Goal: Contribute content: Add original content to the website for others to see

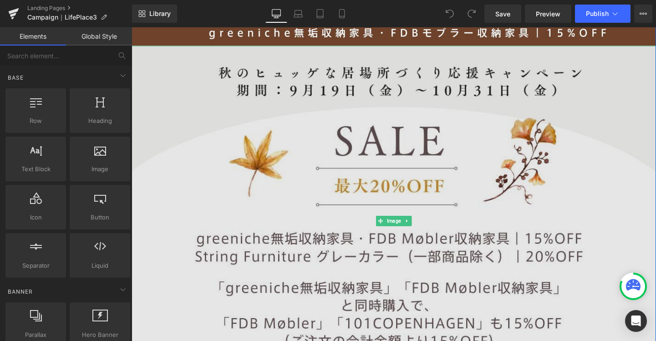
scroll to position [403, 0]
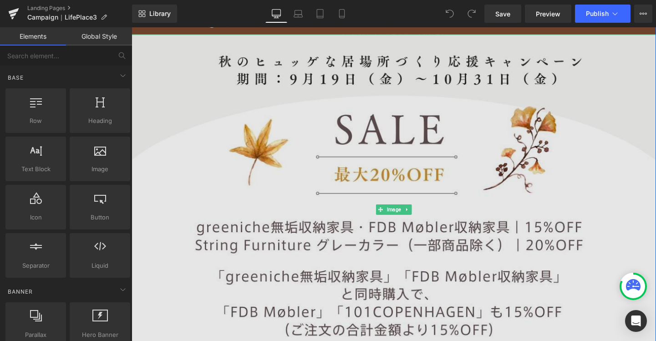
click at [400, 216] on span "Image" at bounding box center [407, 219] width 18 height 11
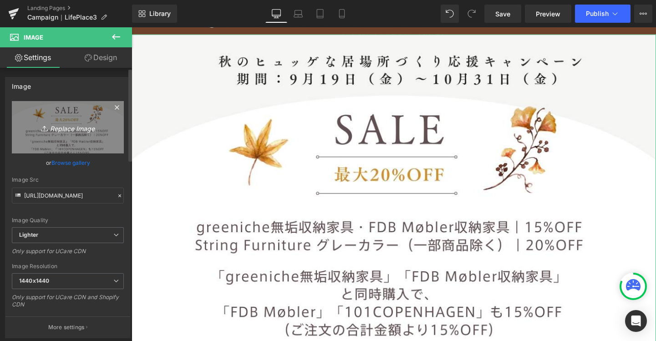
click at [114, 112] on icon at bounding box center [117, 107] width 11 height 11
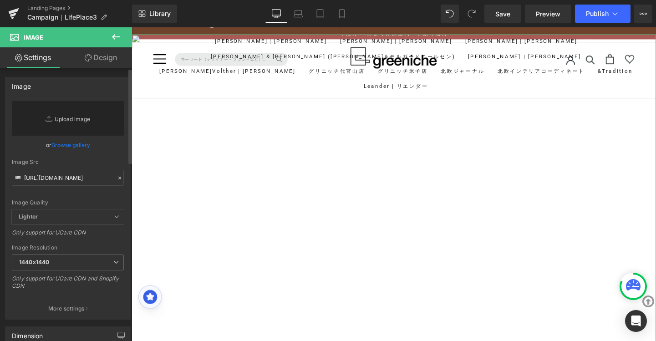
click at [94, 117] on link "Replace Image" at bounding box center [68, 118] width 112 height 35
type input "C:\fakepath\LPC_3_251010.jpg"
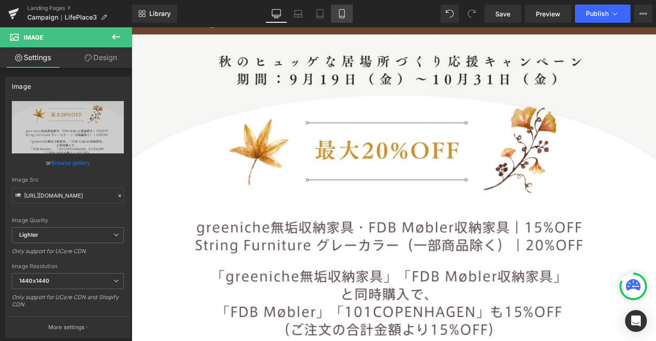
click at [344, 12] on icon at bounding box center [341, 14] width 5 height 9
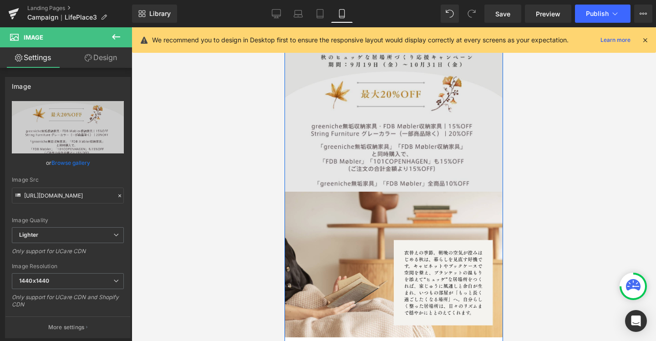
scroll to position [69, 0]
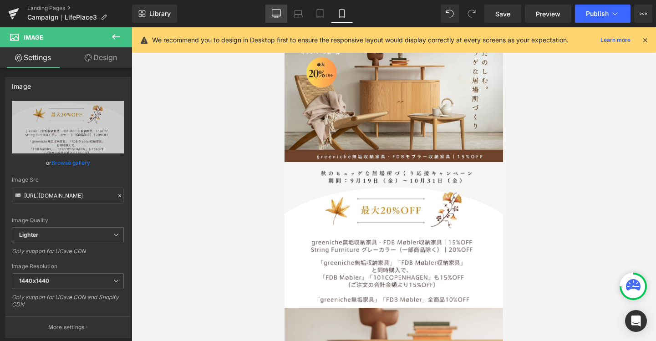
drag, startPoint x: 274, startPoint y: 14, endPoint x: 320, endPoint y: 151, distance: 144.8
click at [274, 14] on icon at bounding box center [276, 13] width 9 height 9
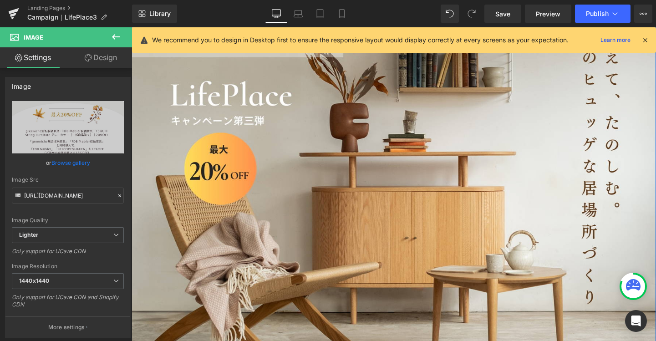
scroll to position [0, 0]
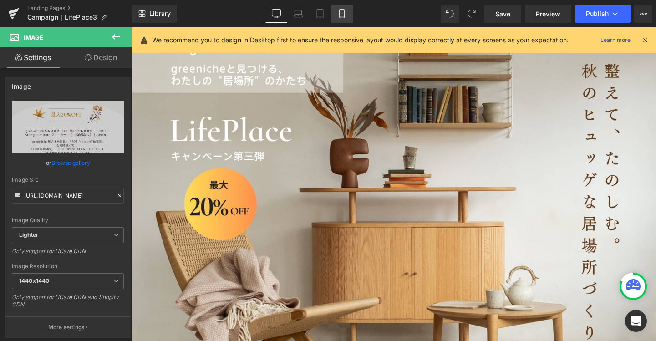
drag, startPoint x: 339, startPoint y: 6, endPoint x: 95, endPoint y: 39, distance: 245.7
click at [339, 6] on link "Mobile" at bounding box center [342, 14] width 22 height 18
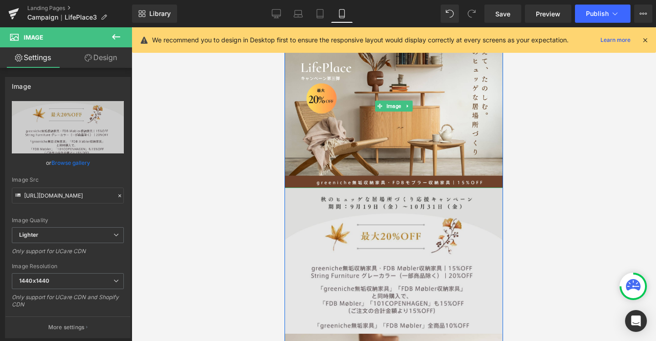
scroll to position [73, 0]
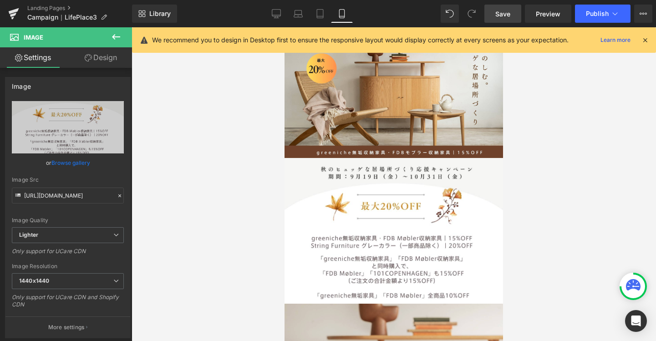
click at [510, 20] on link "Save" at bounding box center [502, 14] width 37 height 18
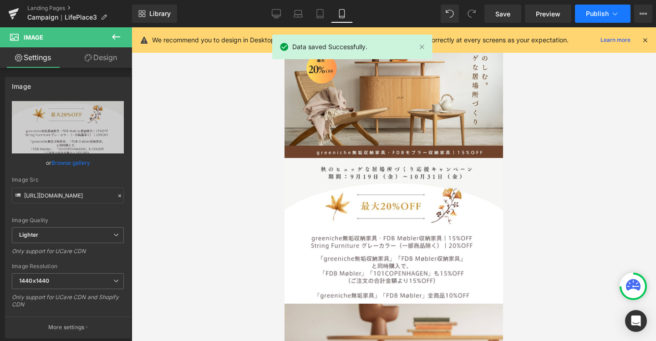
click at [587, 12] on span "Publish" at bounding box center [597, 13] width 23 height 7
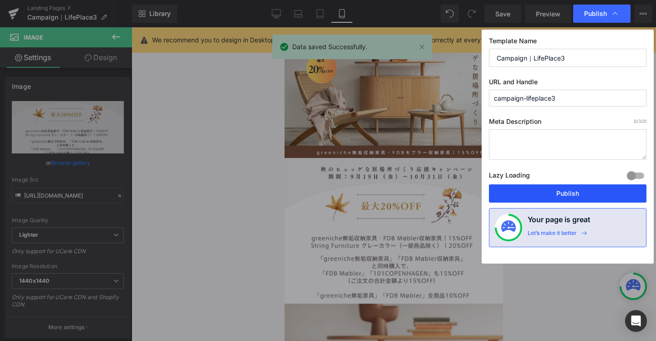
click at [559, 188] on button "Publish" at bounding box center [568, 193] width 158 height 18
